Goal: Find specific page/section: Find specific page/section

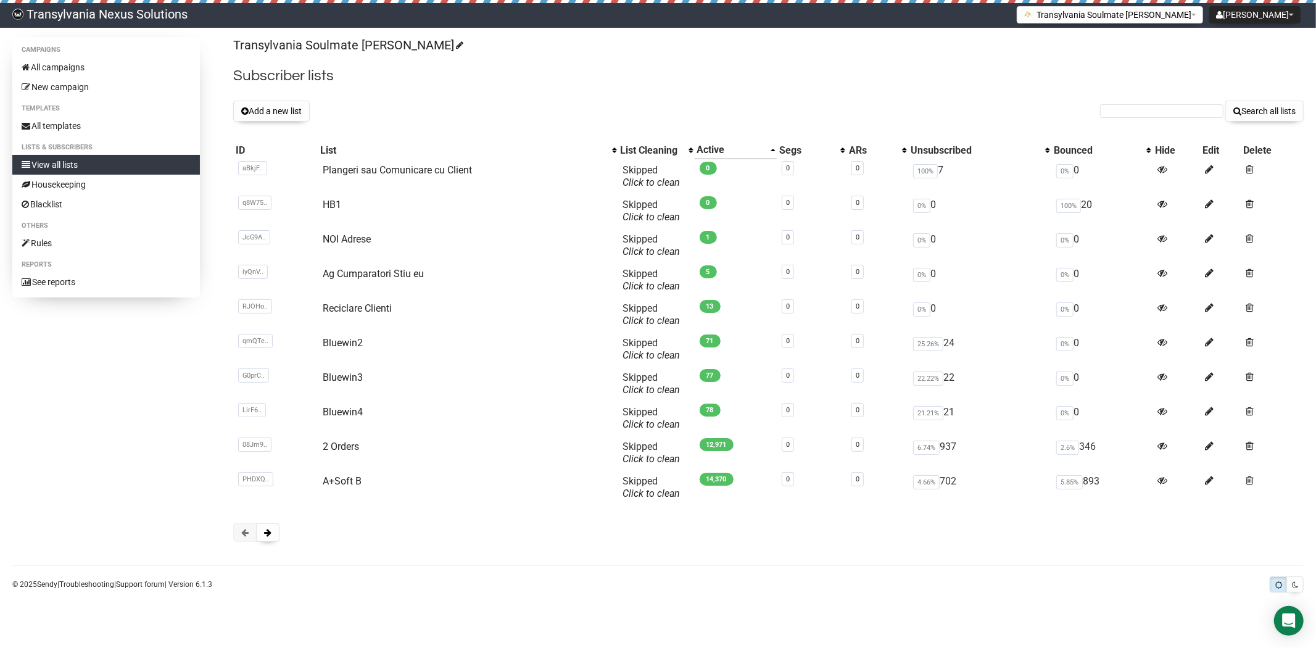
drag, startPoint x: 0, startPoint y: 0, endPoint x: 1140, endPoint y: 106, distance: 1145.4
type input "yapadapadu@web.de"
click at [1284, 116] on button "Search all lists" at bounding box center [1265, 111] width 78 height 21
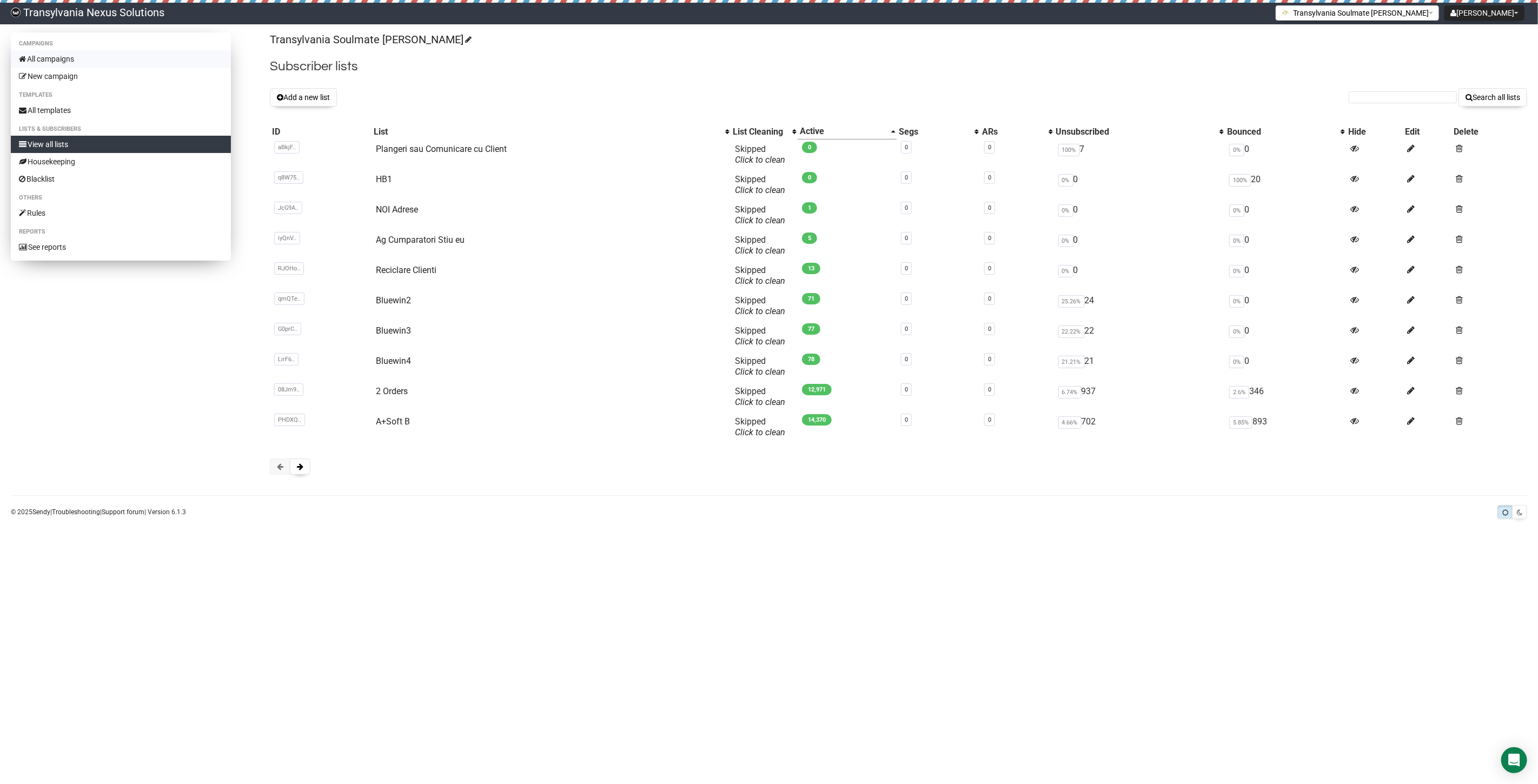
click at [59, 50] on link "All campaigns" at bounding box center [120, 59] width 220 height 18
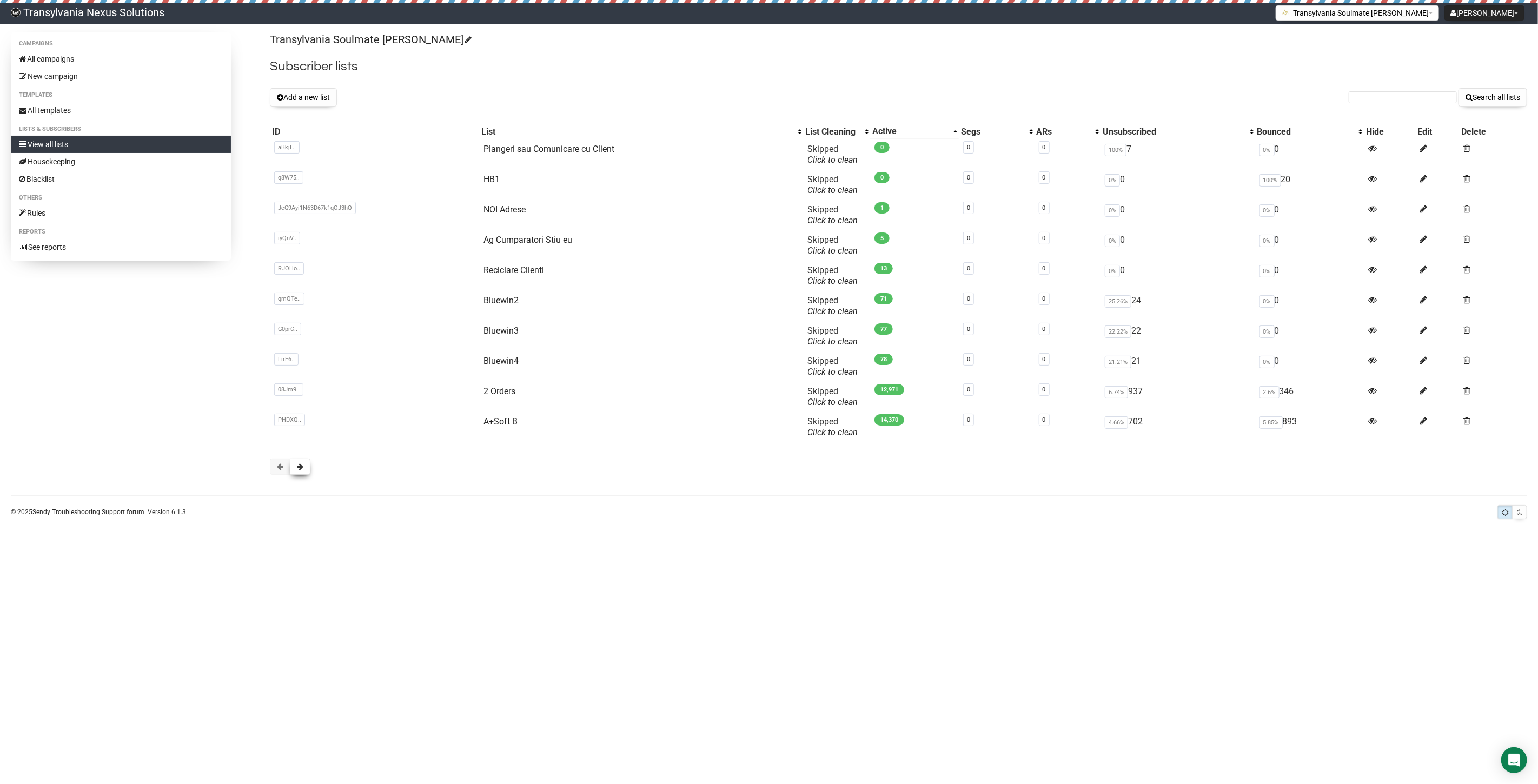
click at [293, 470] on button at bounding box center [300, 466] width 20 height 17
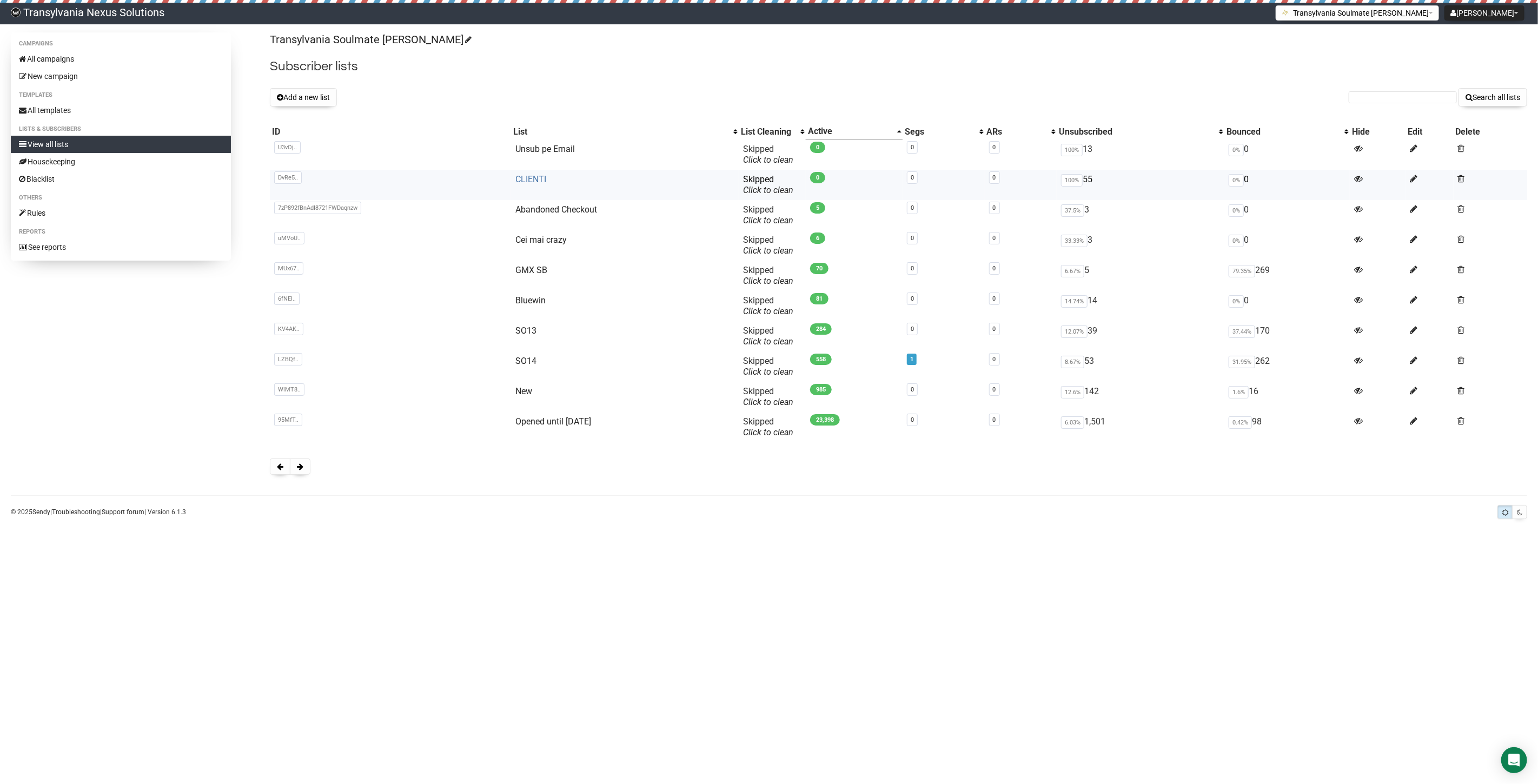
click at [525, 177] on link "CLIENTI" at bounding box center [530, 180] width 31 height 11
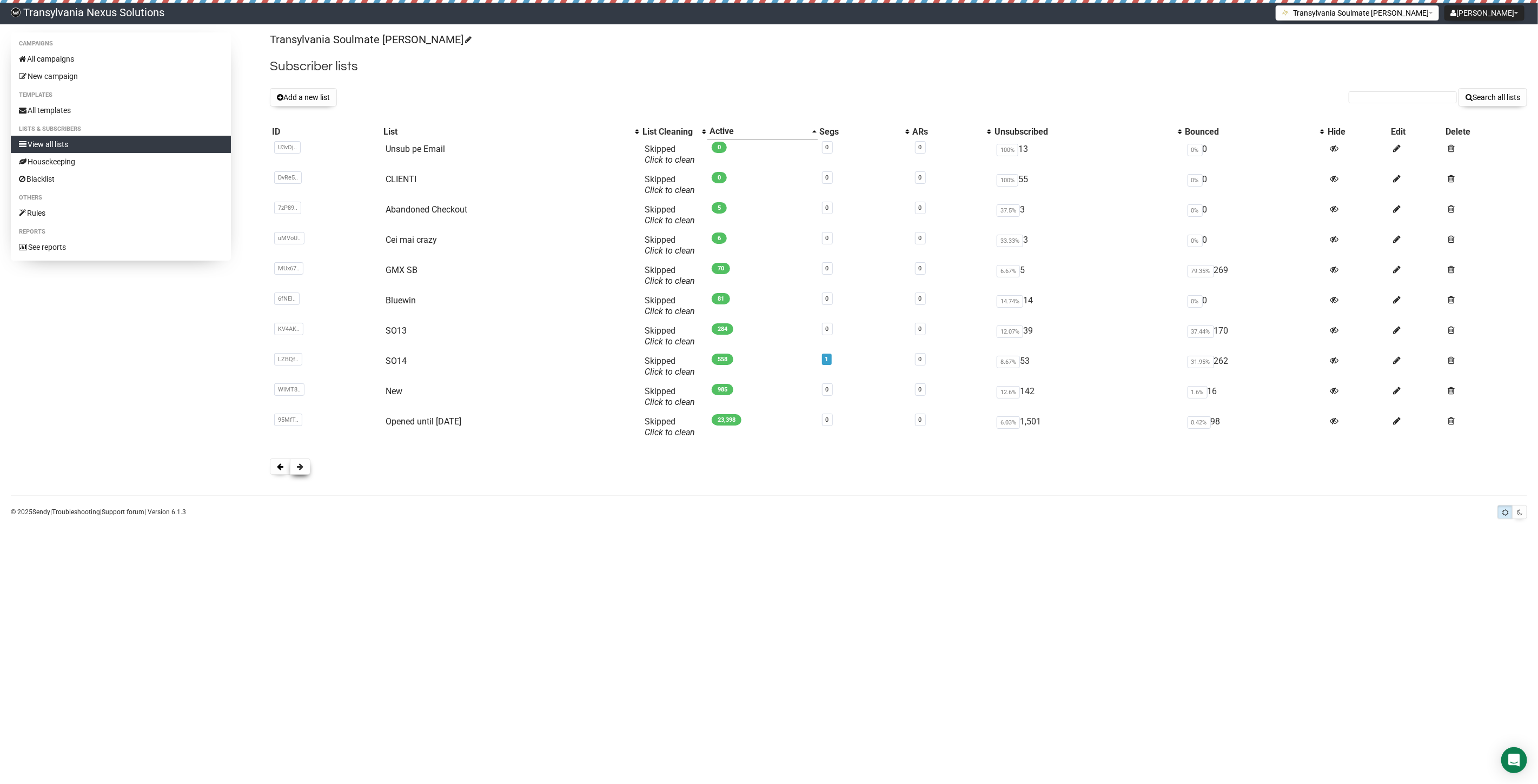
click at [301, 468] on span at bounding box center [300, 466] width 6 height 8
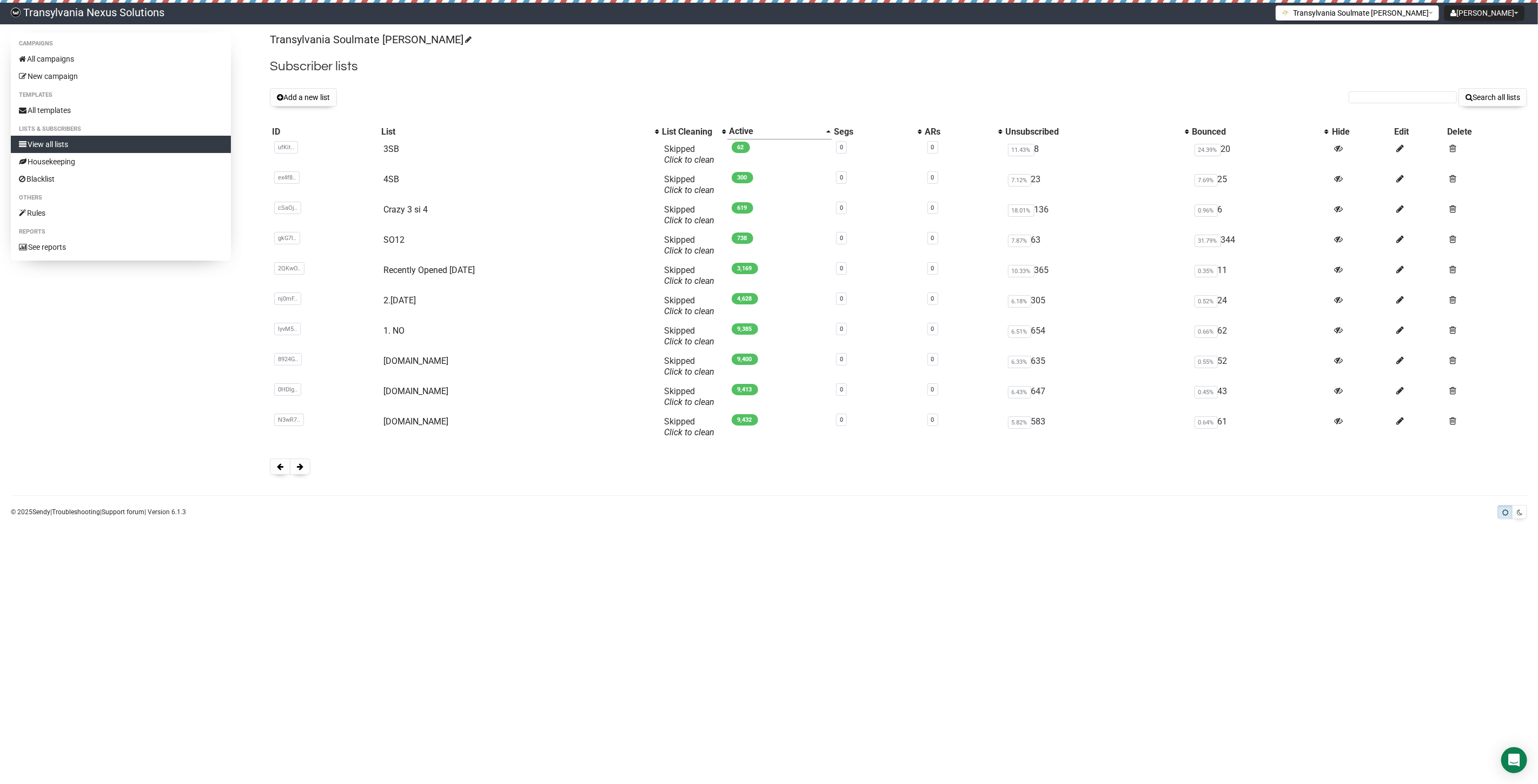
click at [301, 468] on span at bounding box center [300, 466] width 6 height 8
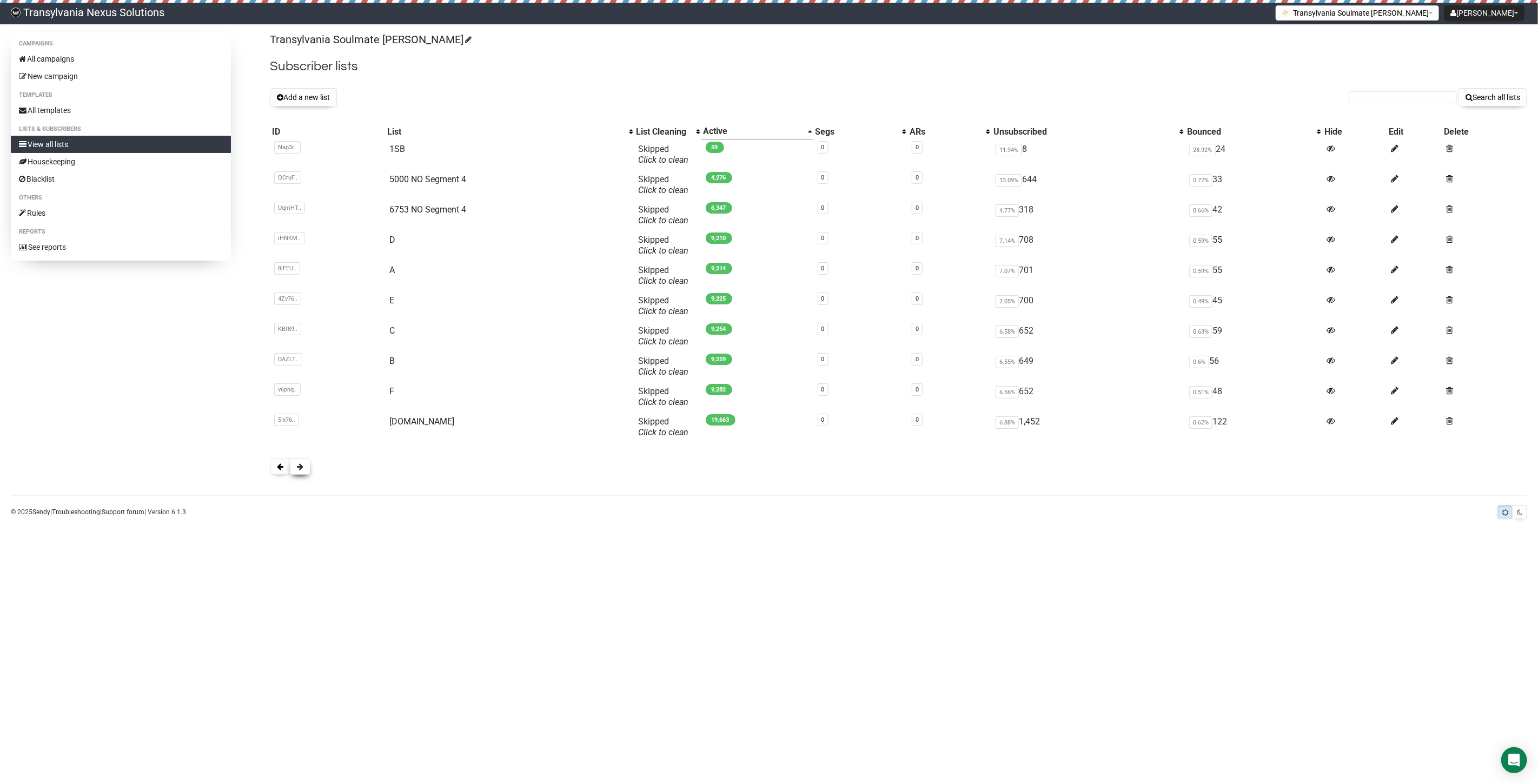
click at [296, 467] on button at bounding box center [300, 466] width 20 height 17
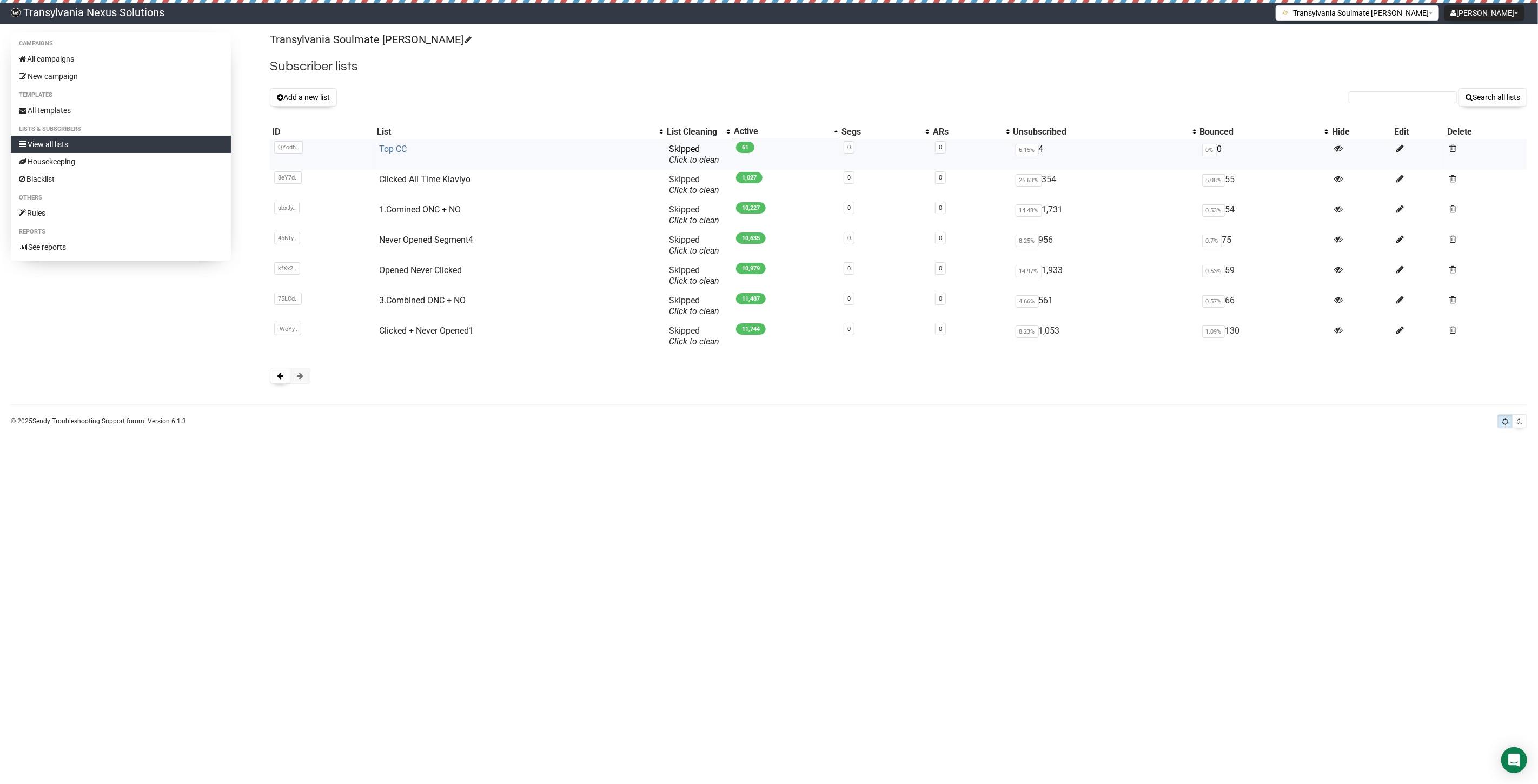
click at [400, 154] on link "Top CC" at bounding box center [393, 149] width 27 height 11
